Goal: Information Seeking & Learning: Learn about a topic

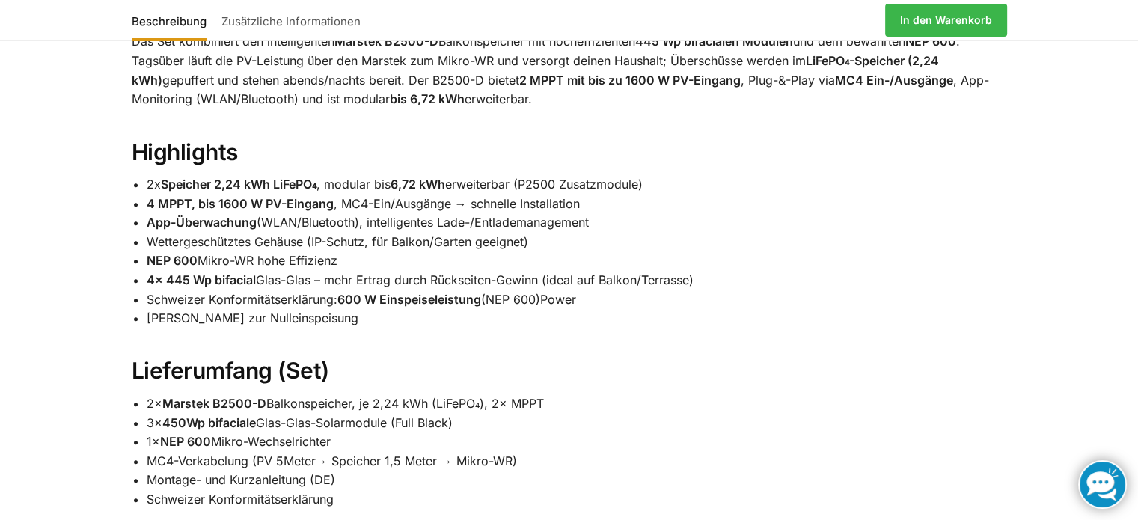
scroll to position [912, 0]
drag, startPoint x: 149, startPoint y: 219, endPoint x: 334, endPoint y: 218, distance: 184.8
click at [334, 215] on li "4 MPPT, bis 1600 W PV-Eingang , MC4-Ein/Ausgänge → schnelle Installation" at bounding box center [577, 204] width 860 height 19
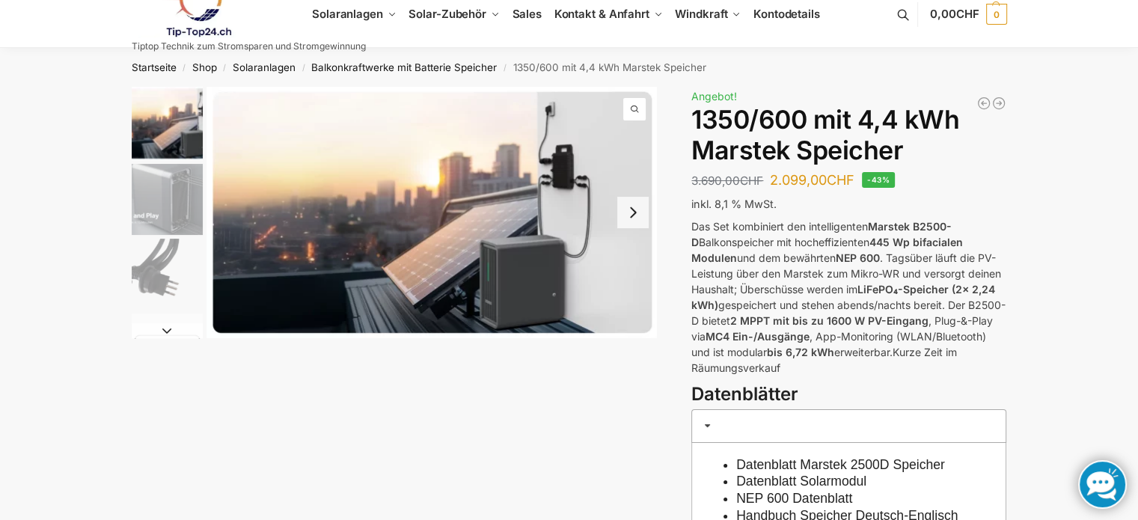
scroll to position [0, 0]
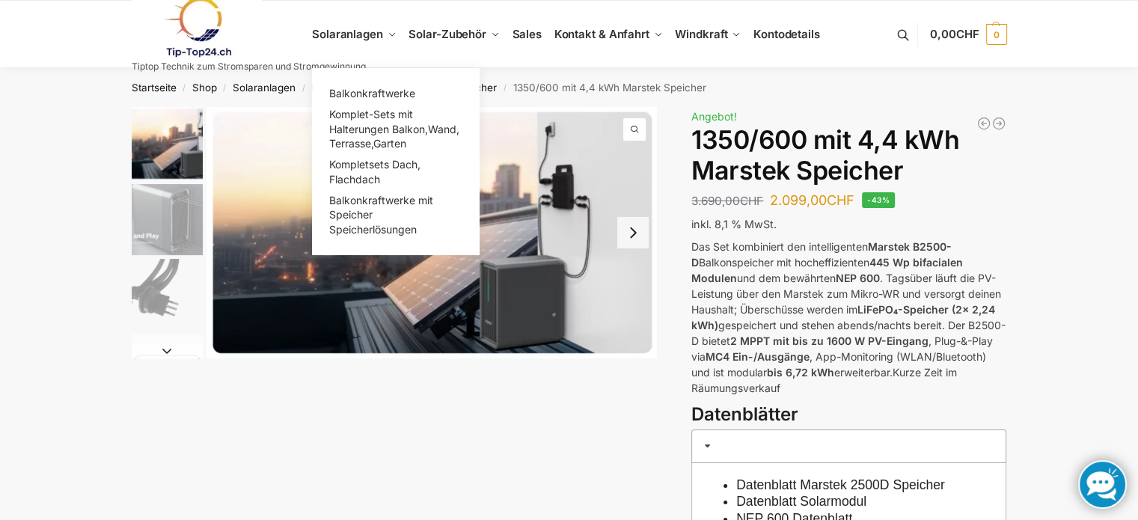
click at [422, 198] on span "Balkonkraftwerke mit Speicher Speicherlösungen" at bounding box center [381, 215] width 104 height 42
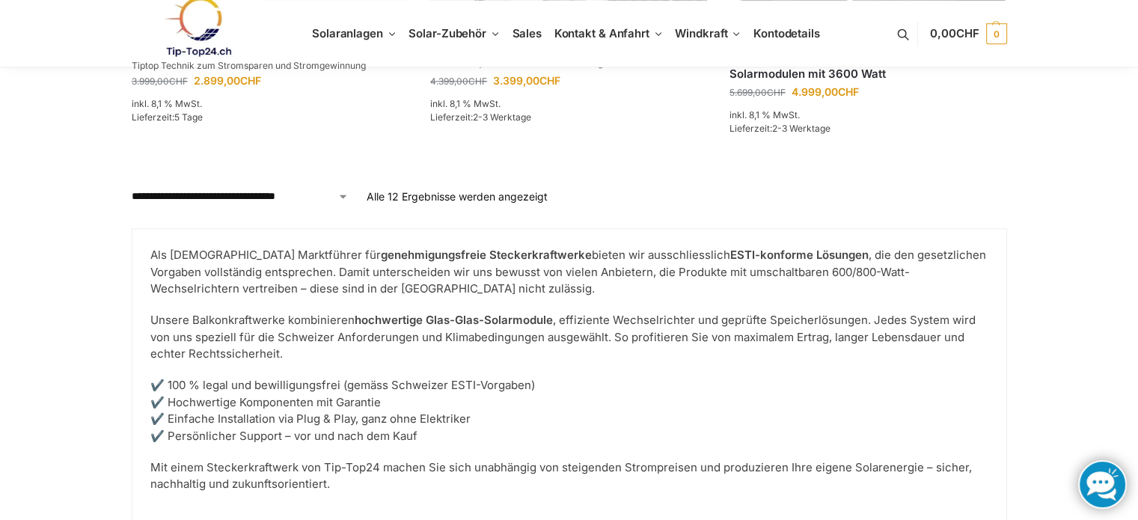
scroll to position [1794, 0]
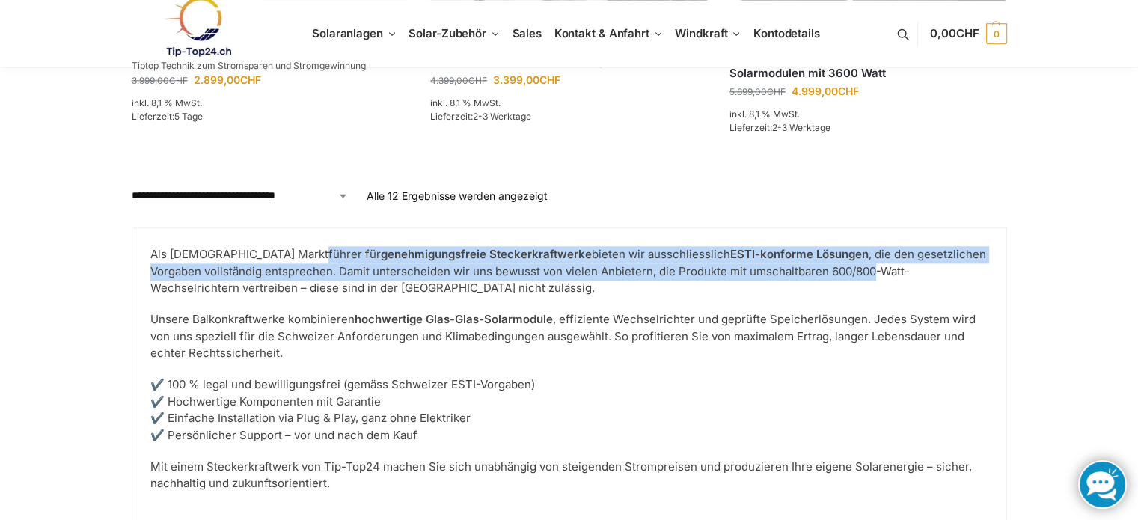
drag, startPoint x: 305, startPoint y: 254, endPoint x: 826, endPoint y: 264, distance: 520.7
click at [817, 264] on p "Als Schweizer Marktführer für genehmigungsfreie Steckerkraftwerke bieten wir au…" at bounding box center [569, 271] width 838 height 51
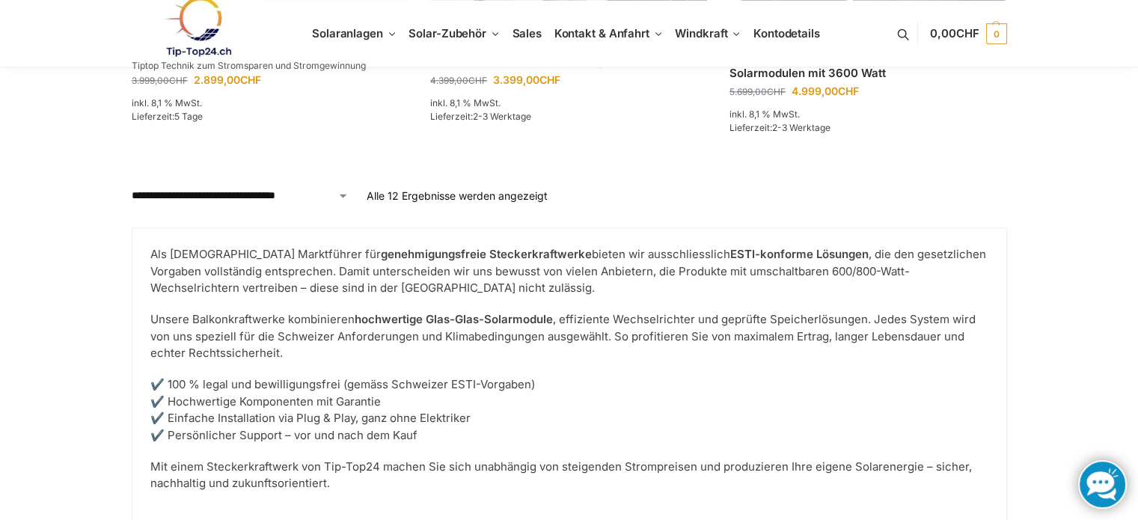
click at [841, 264] on p "Als Schweizer Marktführer für genehmigungsfreie Steckerkraftwerke bieten wir au…" at bounding box center [569, 271] width 838 height 51
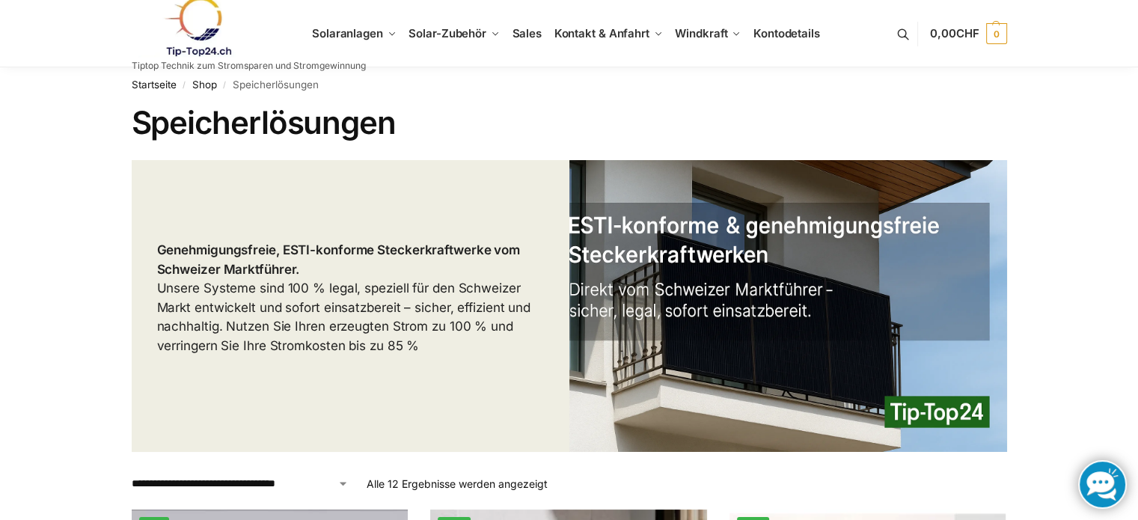
scroll to position [0, 0]
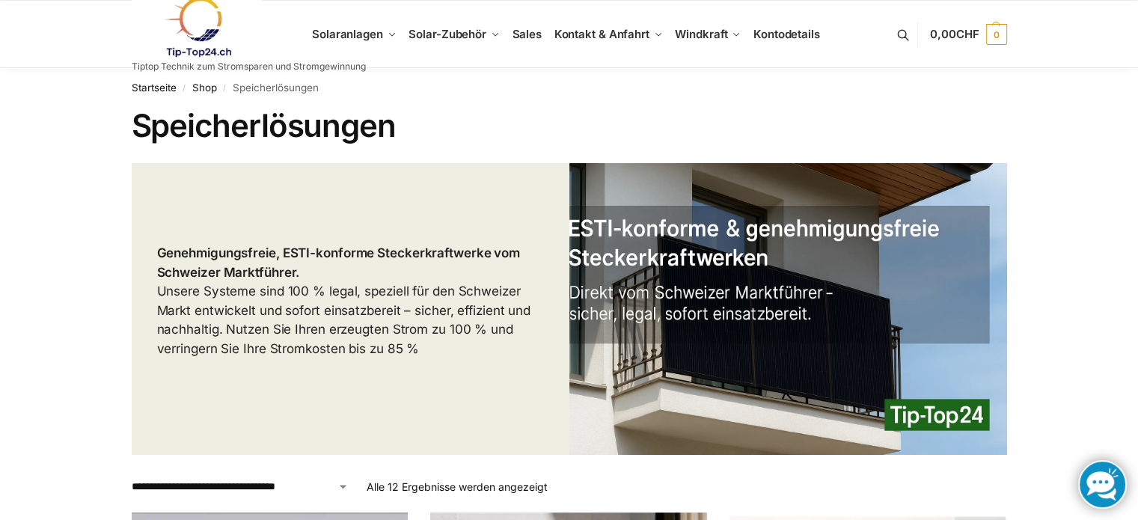
click at [784, 26] on link "Kontodetails" at bounding box center [786, 34] width 79 height 67
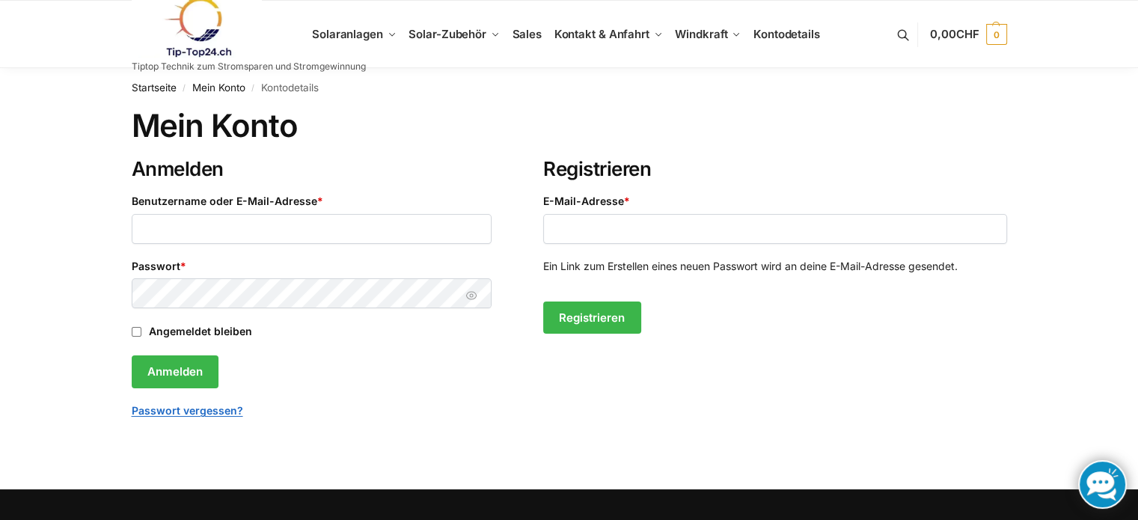
click at [212, 12] on img at bounding box center [197, 27] width 131 height 61
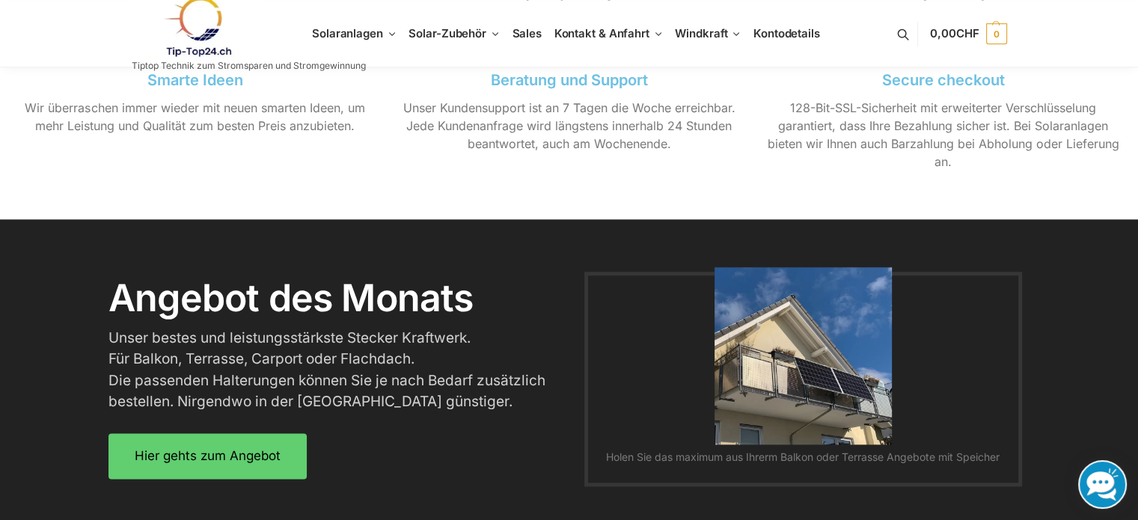
scroll to position [1720, 0]
click at [457, 117] on span "Halterungen" at bounding box center [450, 113] width 60 height 13
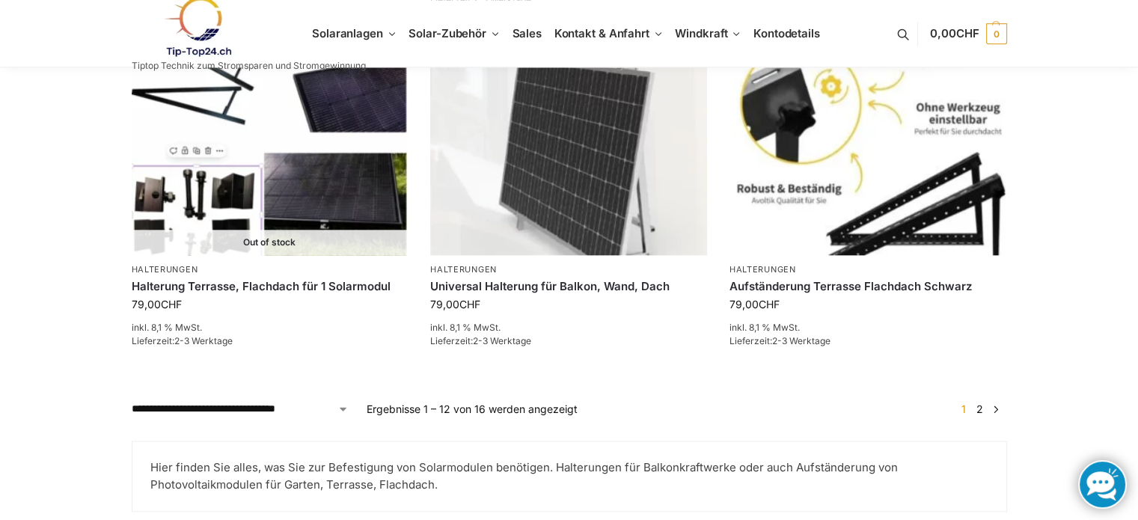
scroll to position [1616, 0]
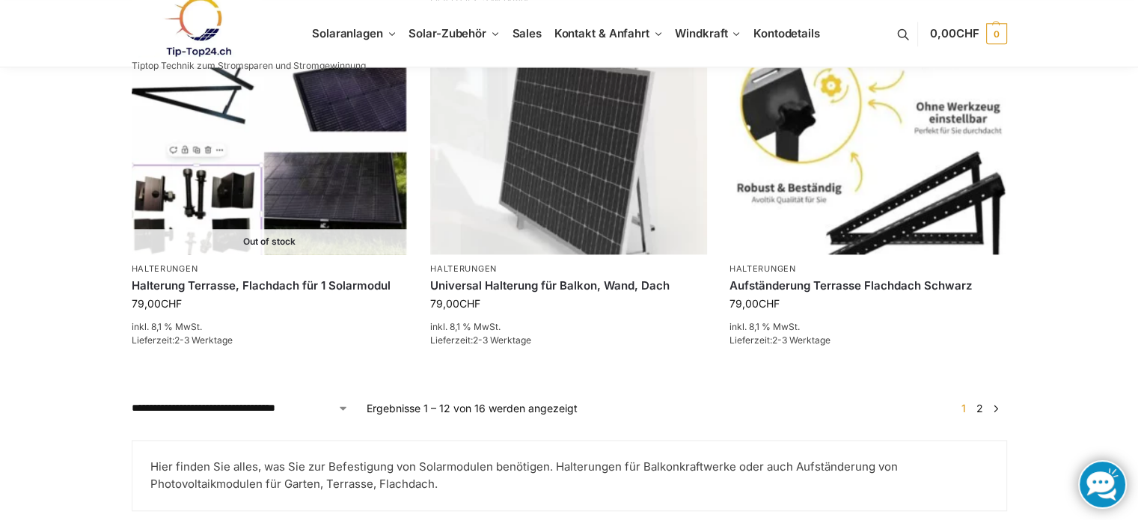
click at [981, 402] on link "2" at bounding box center [979, 408] width 14 height 13
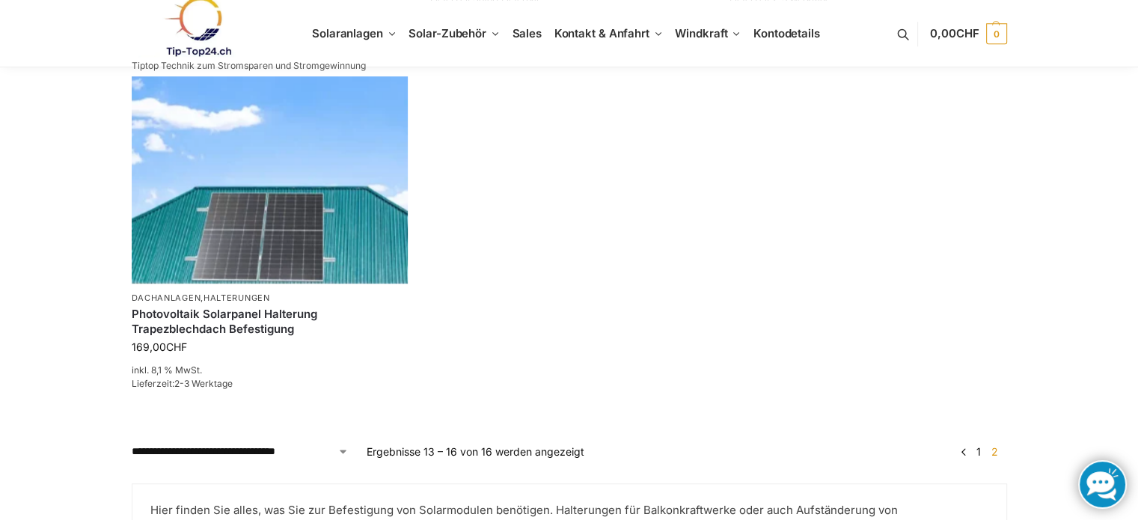
scroll to position [897, 0]
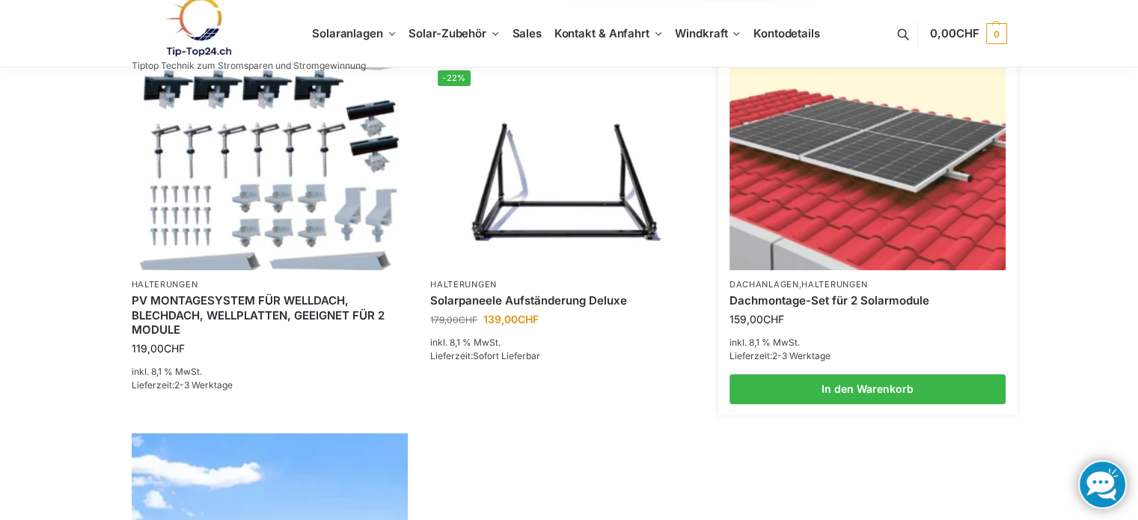
click at [924, 175] on img at bounding box center [867, 166] width 277 height 207
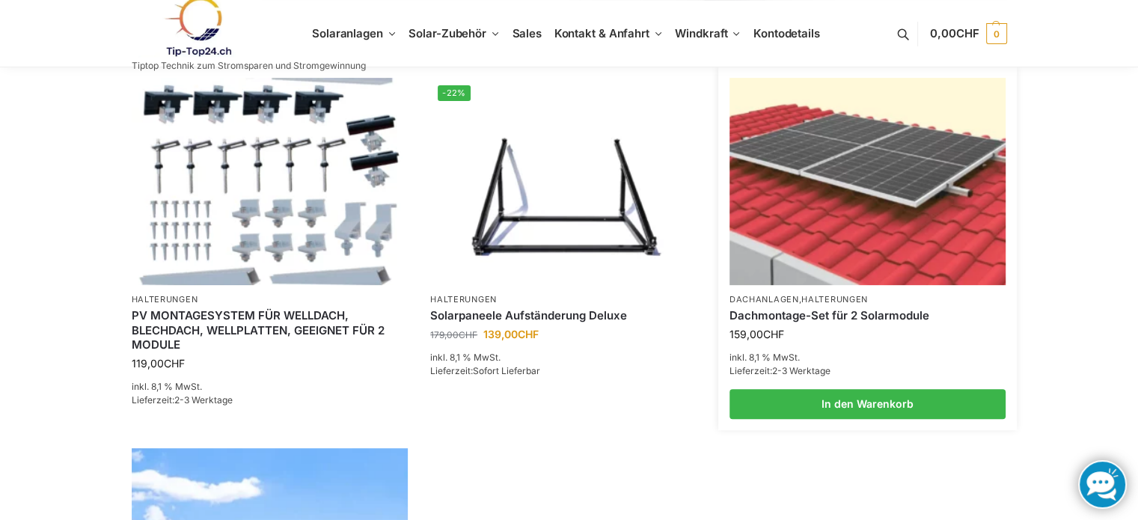
scroll to position [524, 0]
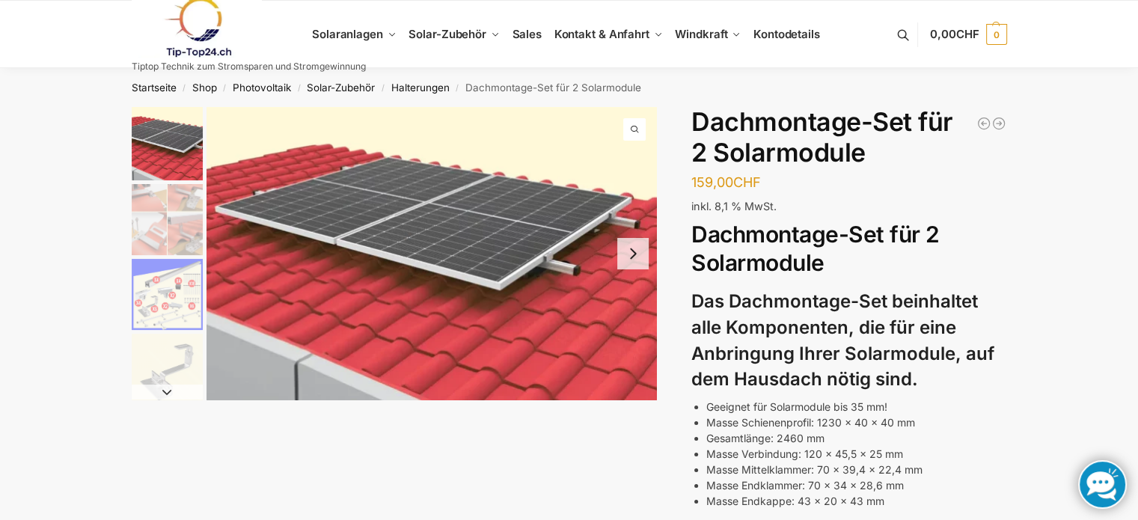
click at [634, 257] on button "Next slide" at bounding box center [632, 253] width 31 height 31
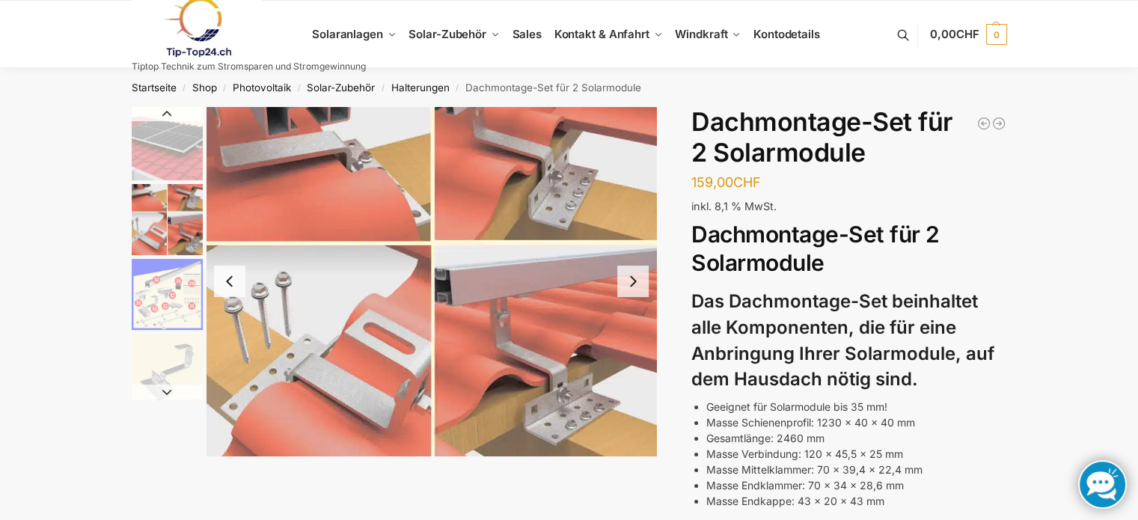
click at [622, 283] on button "Next slide" at bounding box center [632, 281] width 31 height 31
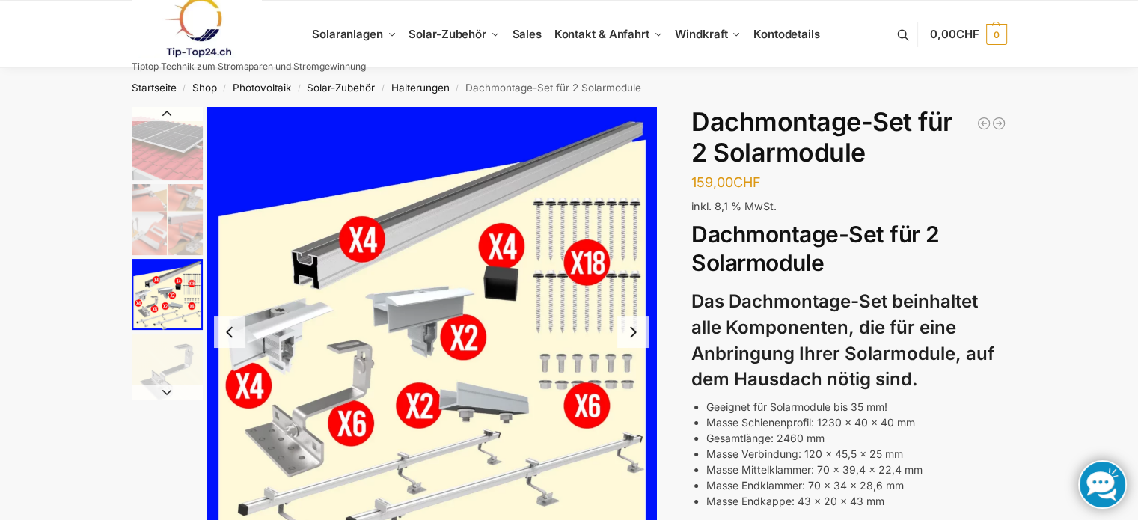
click at [622, 283] on img "3 / 5" at bounding box center [431, 332] width 450 height 450
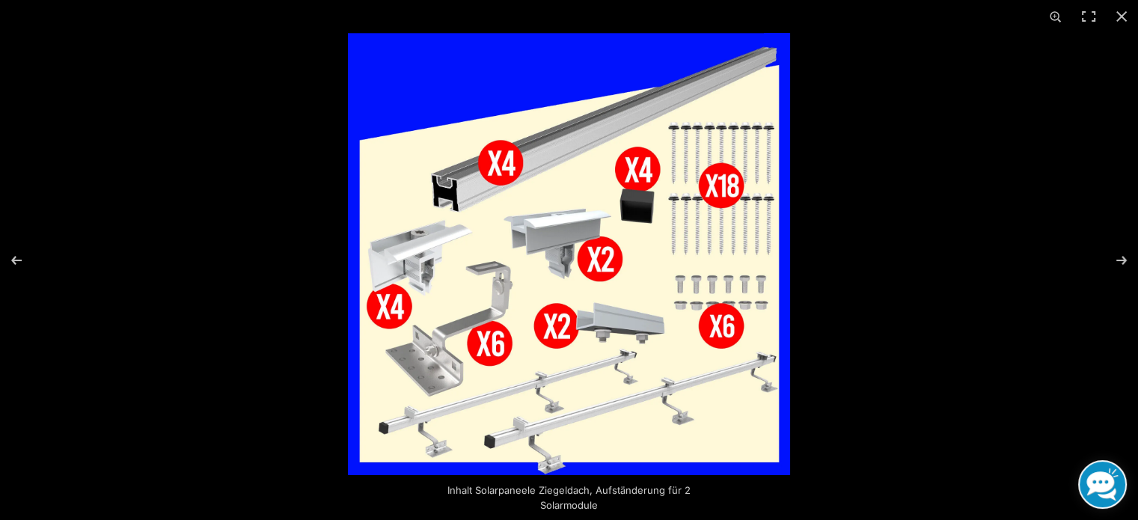
click at [1116, 257] on button "Next (arrow right)" at bounding box center [1111, 260] width 52 height 75
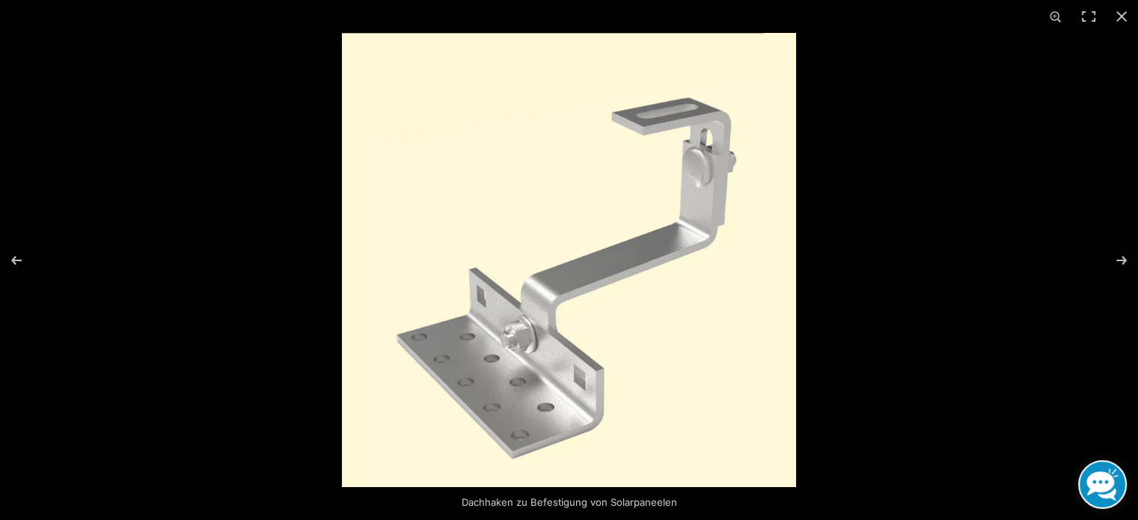
click at [1123, 16] on button "Close (Esc)" at bounding box center [1121, 16] width 33 height 33
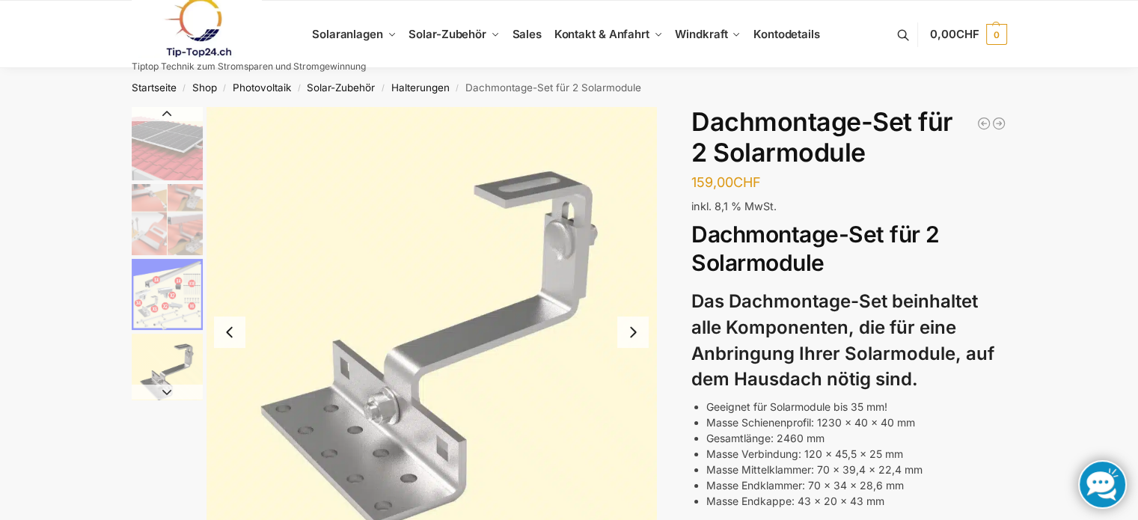
click at [1105, 492] on link at bounding box center [1102, 484] width 49 height 49
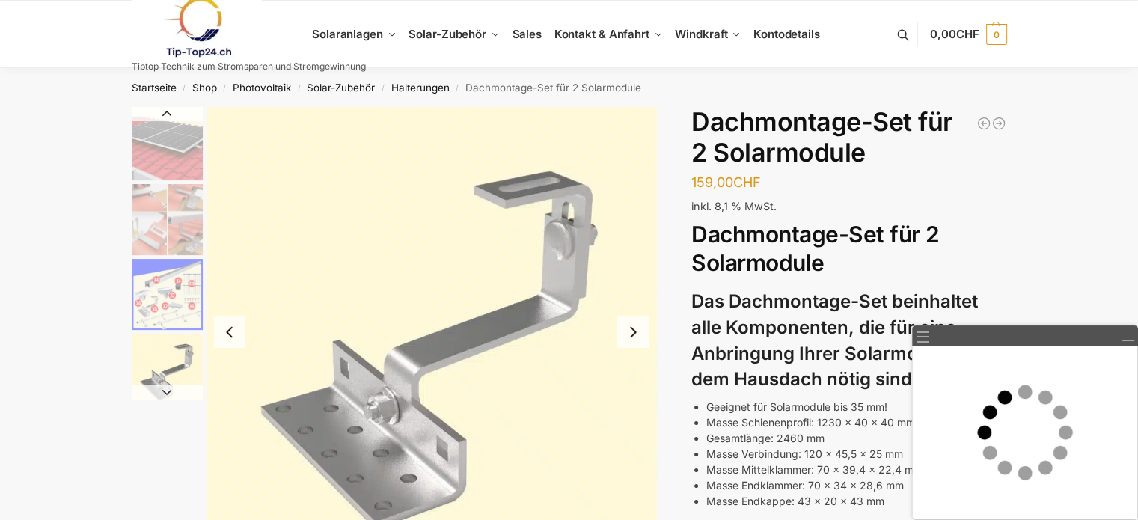
click at [987, 266] on h2 "Dachmontage-Set für 2 Solarmodule" at bounding box center [848, 249] width 315 height 56
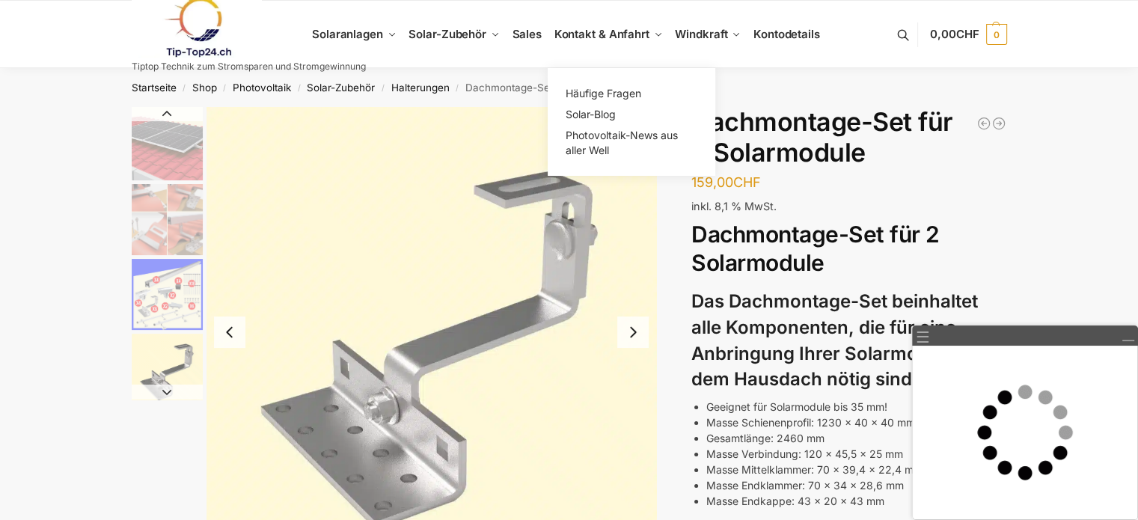
click at [610, 27] on span "Kontakt & Anfahrt" at bounding box center [601, 34] width 95 height 14
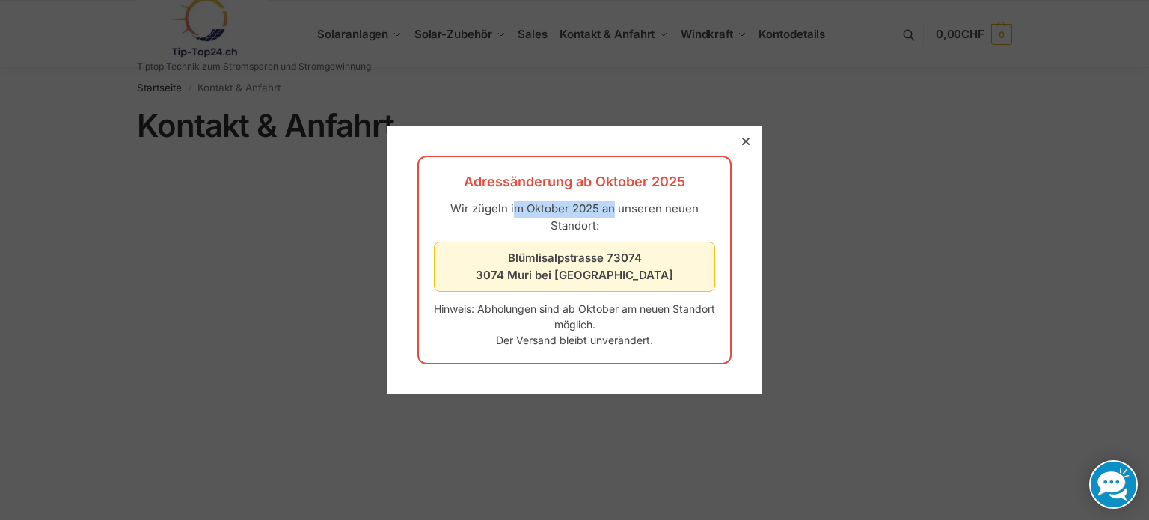
drag, startPoint x: 509, startPoint y: 206, endPoint x: 571, endPoint y: 212, distance: 63.1
click at [571, 212] on p "Wir zügeln im Oktober 2025 an unseren neuen Standort:" at bounding box center [574, 217] width 281 height 34
click at [742, 141] on icon at bounding box center [745, 141] width 7 height 7
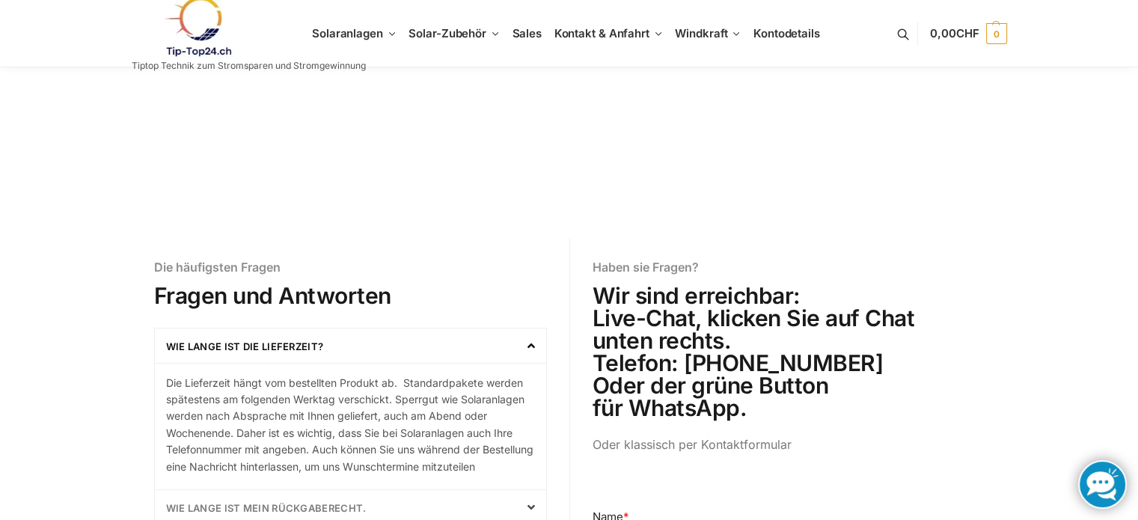
scroll to position [298, 0]
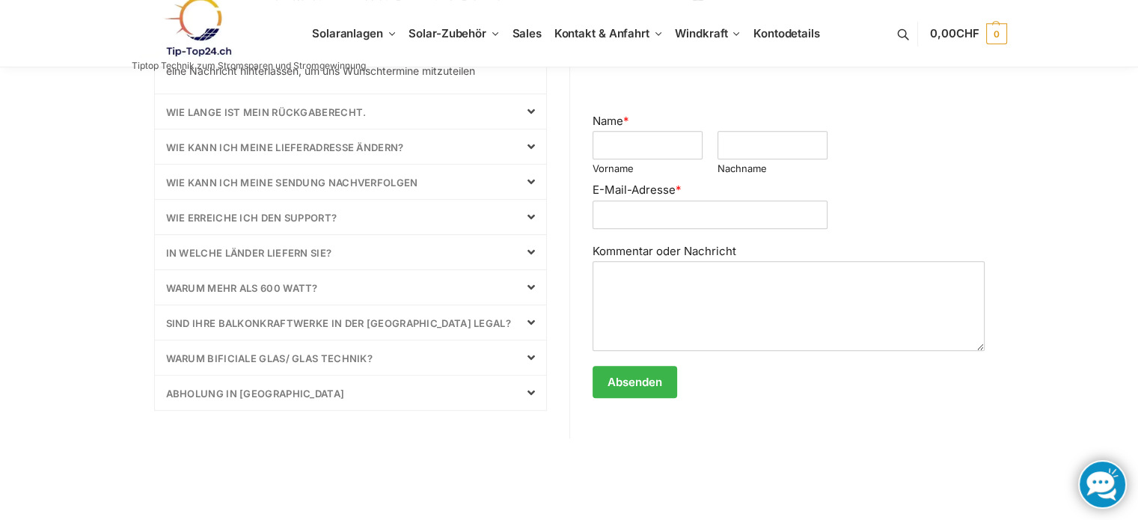
click at [329, 261] on div "In welche Länder liefern Sie?" at bounding box center [350, 252] width 391 height 34
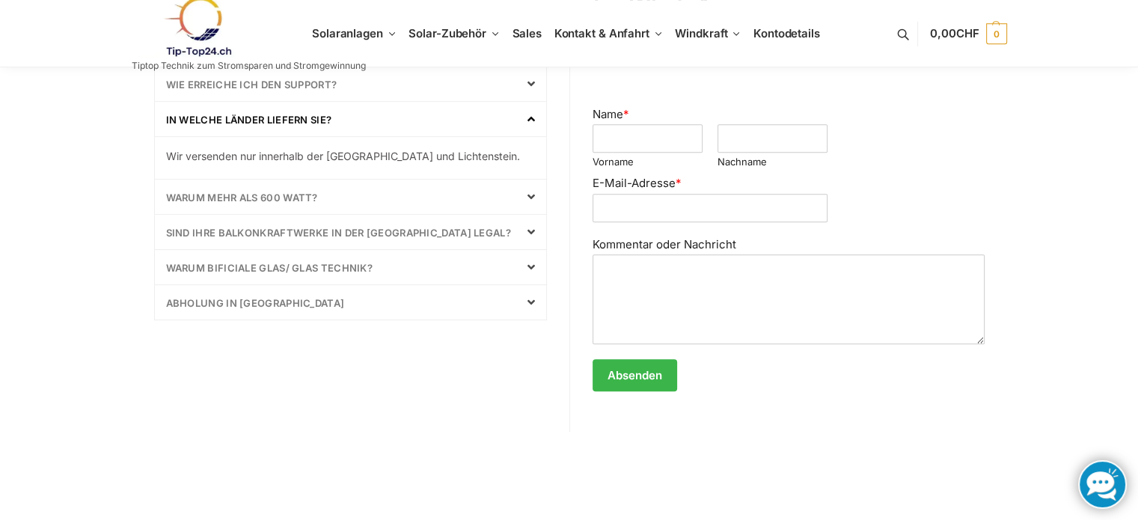
click at [301, 196] on link "Warum mehr als 600 Watt?" at bounding box center [242, 197] width 152 height 12
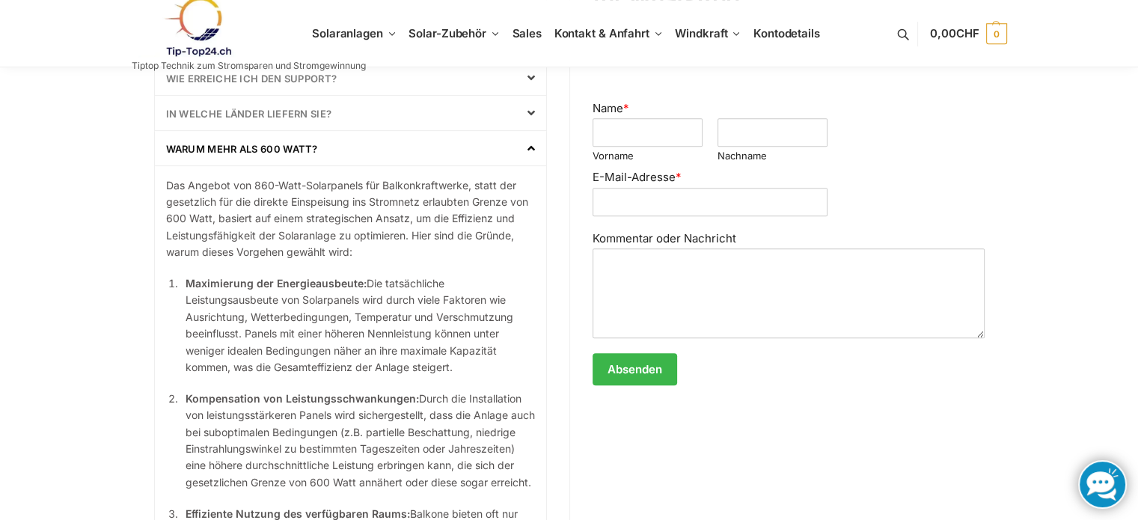
scroll to position [706, 0]
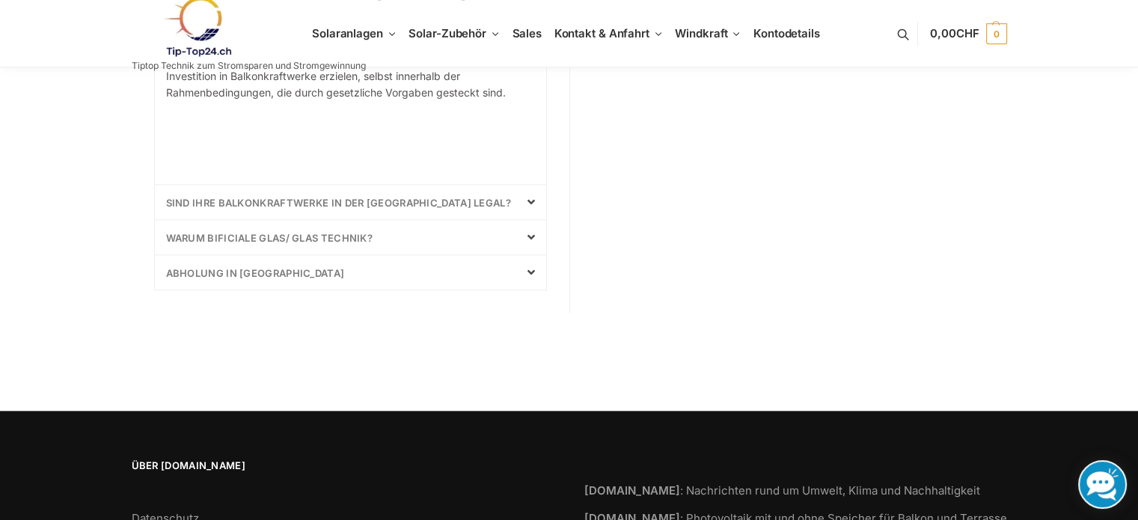
click at [382, 209] on link "sind Ihre Balkonkraftwerke in der Schweiz Legal?" at bounding box center [338, 203] width 345 height 12
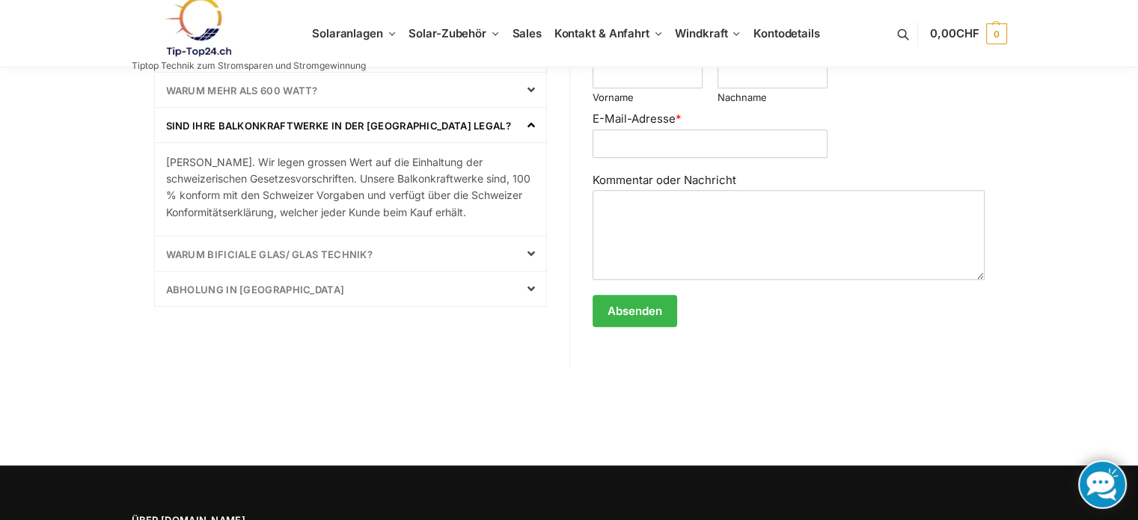
click at [216, 283] on div "Abholung in Laupen" at bounding box center [350, 289] width 391 height 34
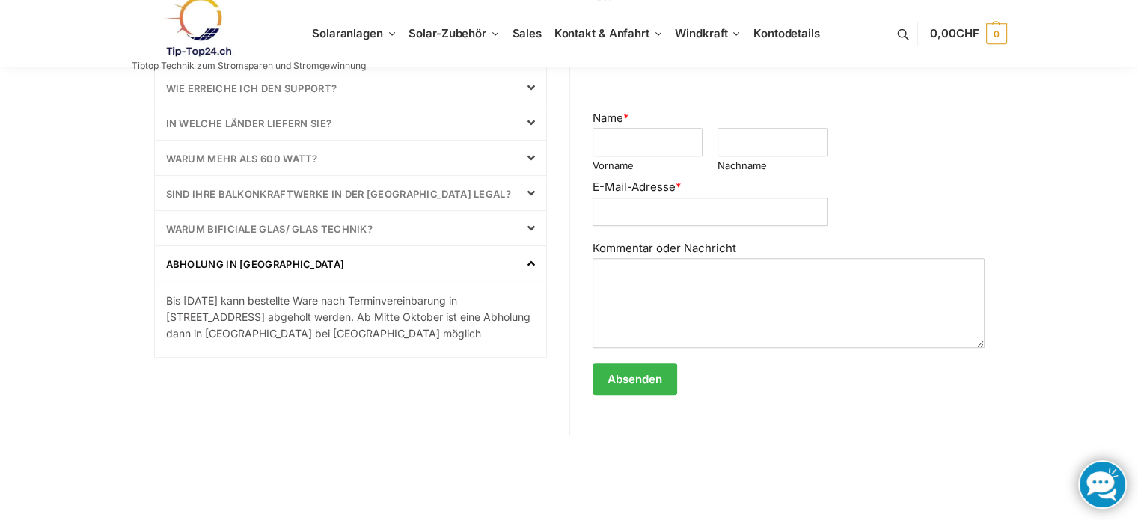
scroll to position [692, 0]
